Goal: Task Accomplishment & Management: Use online tool/utility

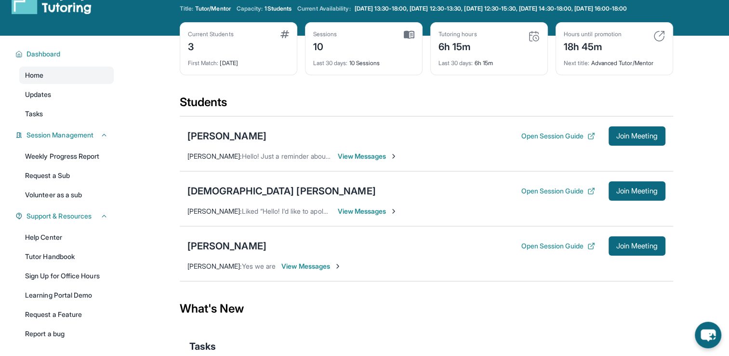
scroll to position [48, 0]
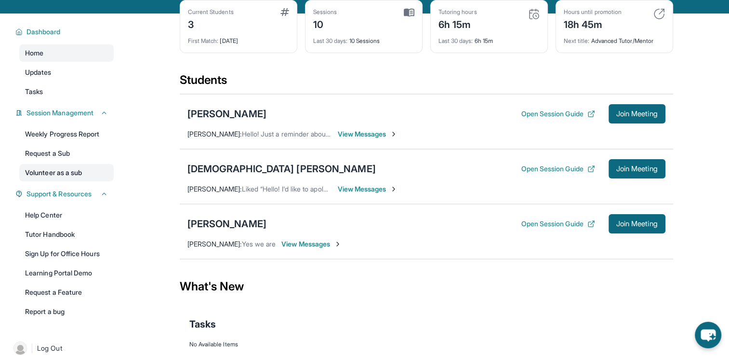
drag, startPoint x: 62, startPoint y: 189, endPoint x: 46, endPoint y: 180, distance: 18.2
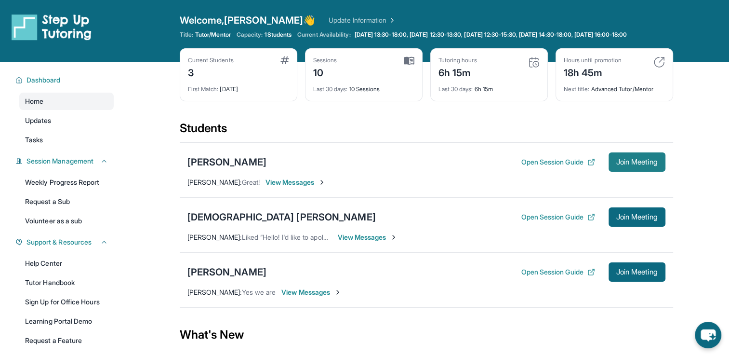
click at [620, 165] on span "Join Meeting" at bounding box center [636, 162] width 41 height 6
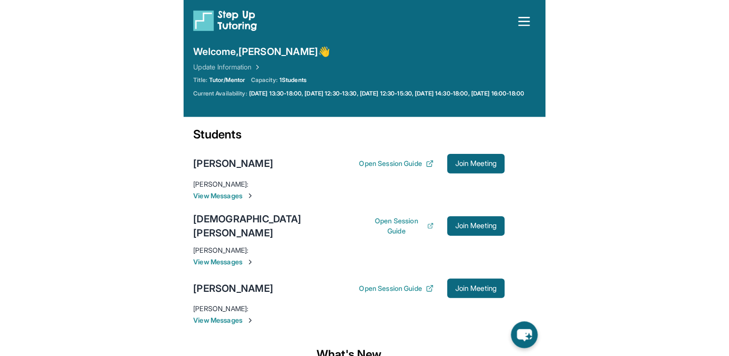
scroll to position [48, 0]
